Goal: Task Accomplishment & Management: Manage account settings

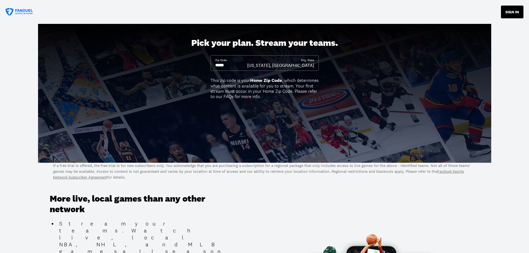
click at [509, 11] on button "SIGN IN" at bounding box center [512, 12] width 23 height 13
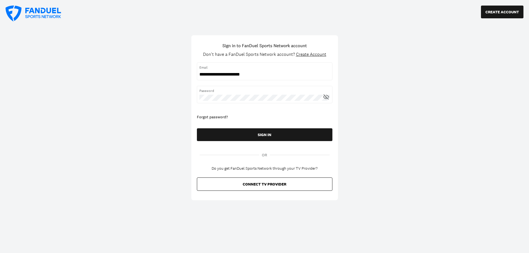
type input "**********"
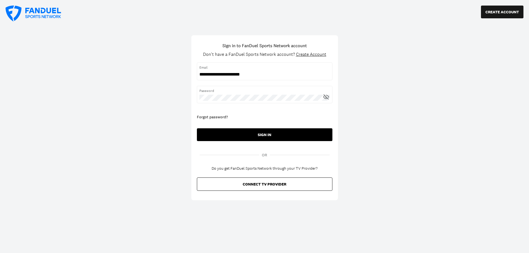
click at [265, 133] on button "SIGN IN" at bounding box center [265, 134] width 136 height 13
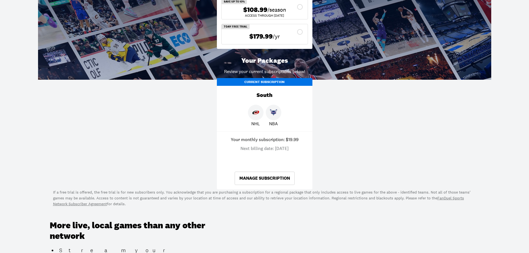
scroll to position [222, 0]
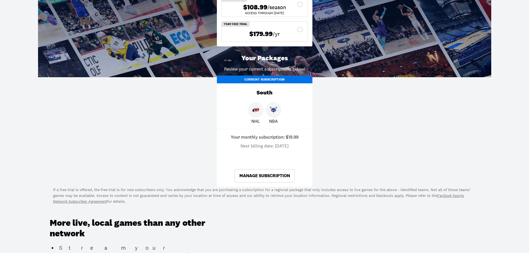
click at [264, 176] on link "Manage Subscription" at bounding box center [265, 175] width 60 height 13
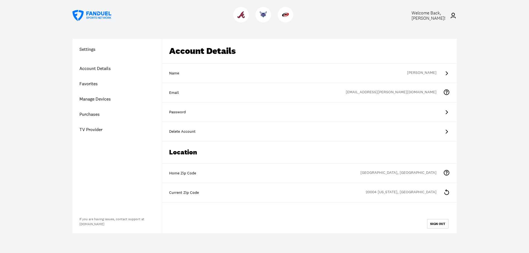
click at [449, 15] on div "Welcome Back, Barney Caton !" at bounding box center [431, 15] width 38 height 11
click at [95, 84] on link "Favorites" at bounding box center [117, 83] width 89 height 15
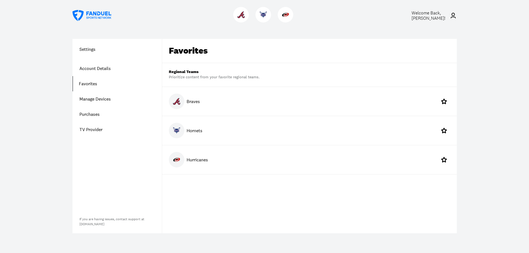
click at [91, 114] on link "Purchases" at bounding box center [117, 114] width 89 height 15
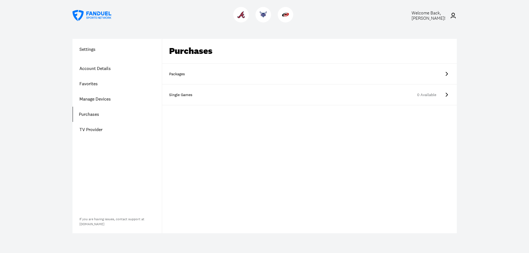
click at [447, 74] on icon at bounding box center [447, 74] width 7 height 7
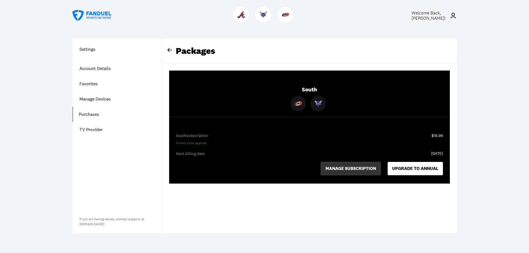
click at [343, 167] on button "MANAGE SUBSCRIPTION" at bounding box center [351, 168] width 60 height 13
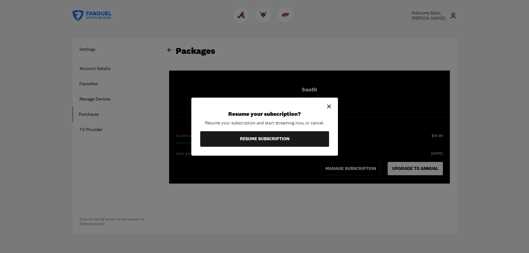
click at [326, 105] on icon at bounding box center [329, 106] width 7 height 7
